Goal: Find specific page/section: Find specific page/section

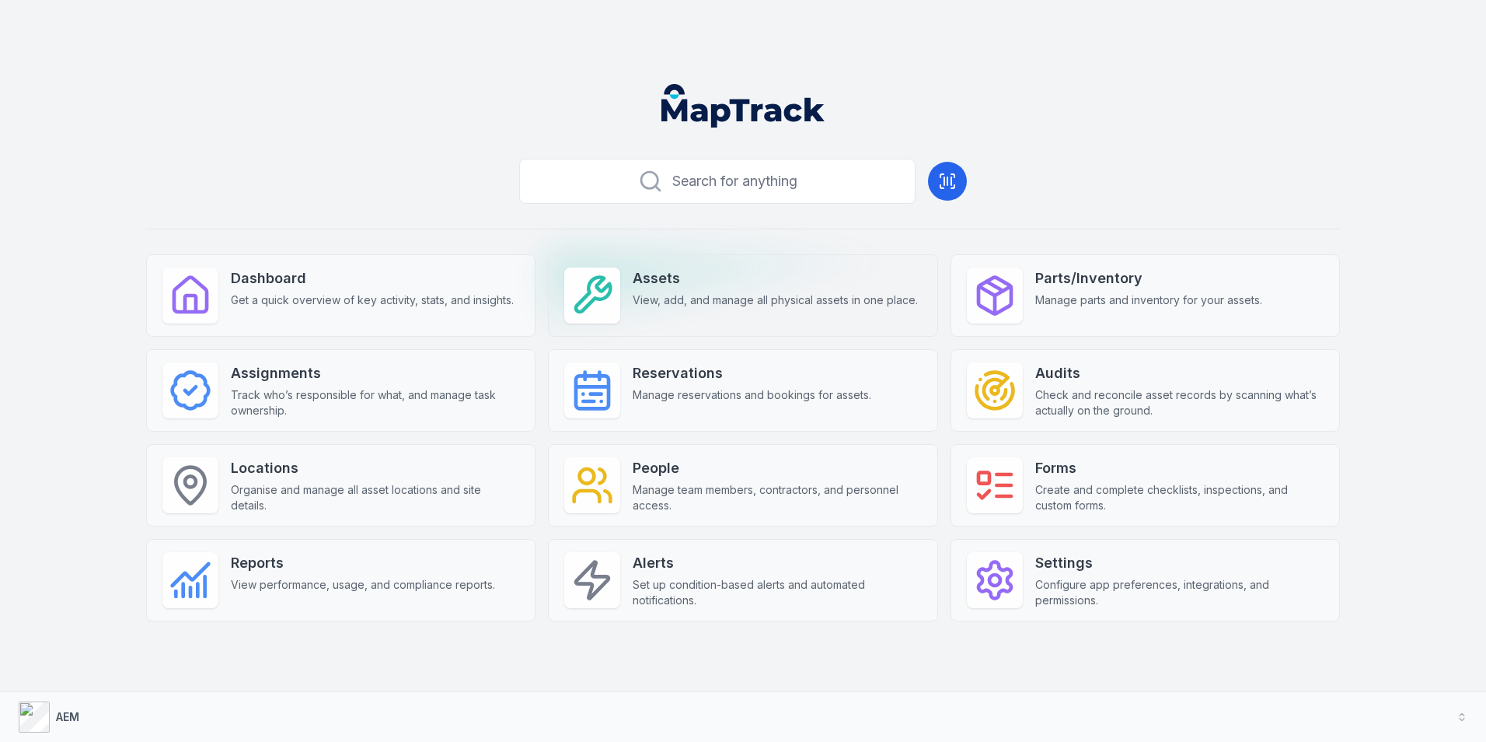
click at [666, 306] on span "View, add, and manage all physical assets in one place." at bounding box center [775, 300] width 285 height 16
